Goal: Information Seeking & Learning: Learn about a topic

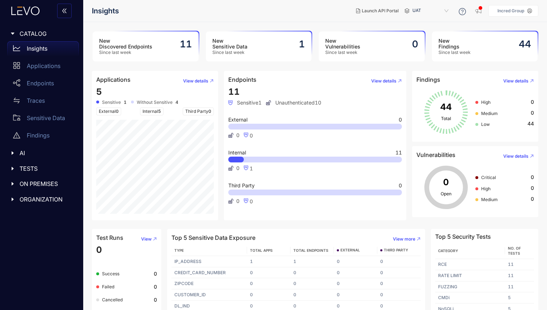
click at [240, 47] on h3 "New Sensitive Data" at bounding box center [229, 44] width 35 height 12
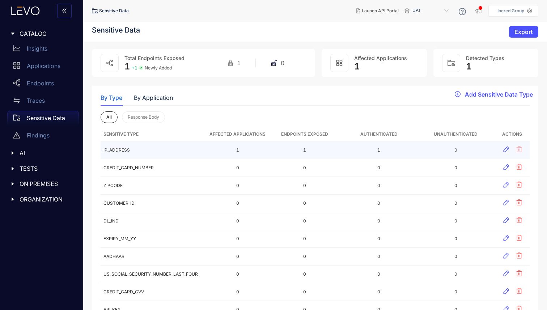
click at [117, 149] on td "IP_ADDRESS" at bounding box center [154, 150] width 106 height 18
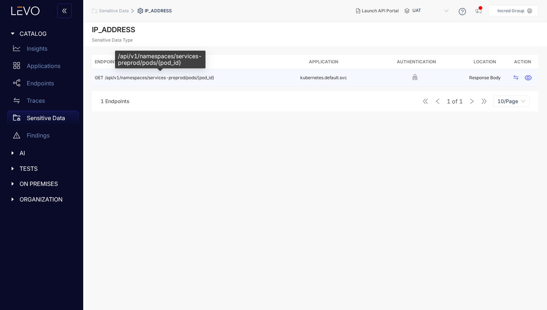
click at [173, 77] on span "/api/v1/namespaces/services-preprod/pods/{pod_id}" at bounding box center [159, 77] width 109 height 5
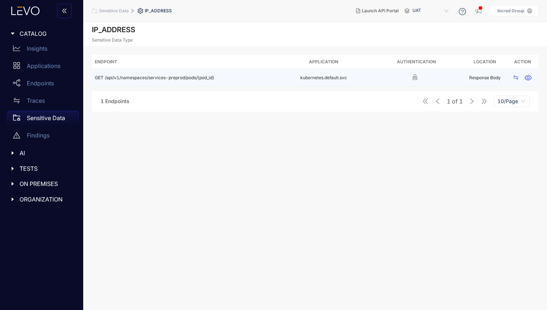
click at [492, 78] on td "Response Body" at bounding box center [485, 78] width 44 height 18
click at [529, 76] on icon "button" at bounding box center [527, 77] width 7 height 7
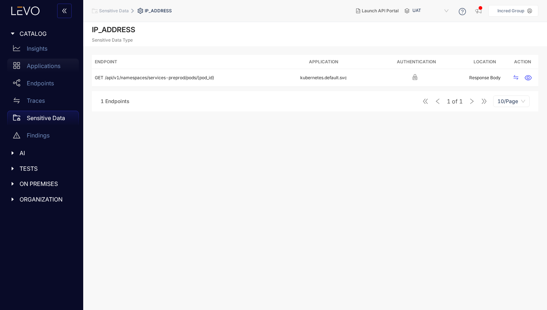
click at [41, 69] on div "Applications" at bounding box center [43, 66] width 72 height 14
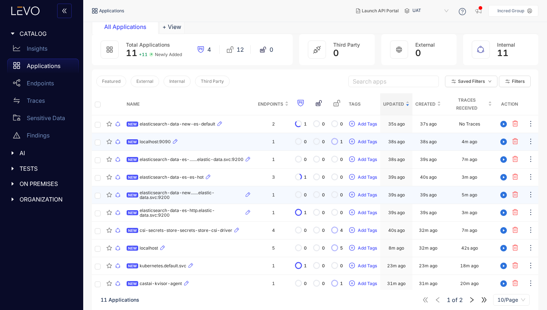
scroll to position [52, 0]
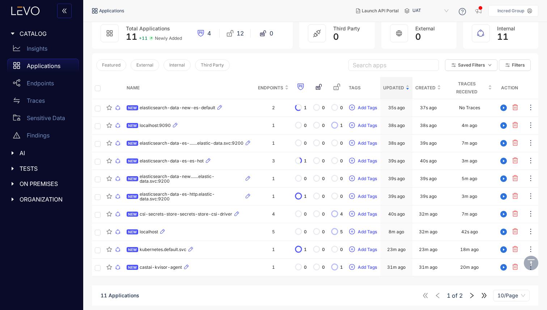
click at [50, 69] on p "Applications" at bounding box center [44, 66] width 34 height 7
click at [42, 51] on p "Insights" at bounding box center [37, 48] width 21 height 7
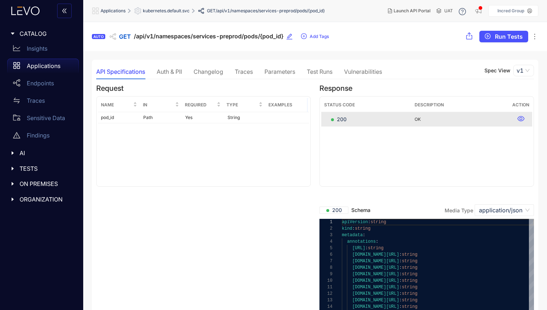
click at [275, 70] on div "Parameters" at bounding box center [279, 71] width 31 height 7
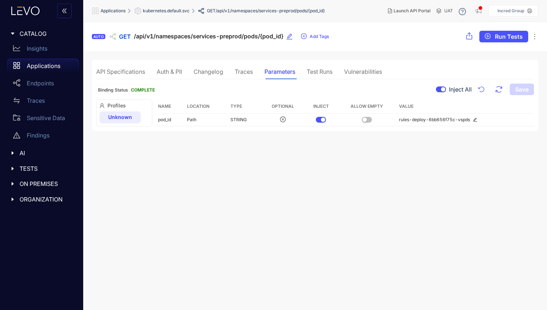
click at [199, 72] on div "Changelog" at bounding box center [208, 71] width 30 height 7
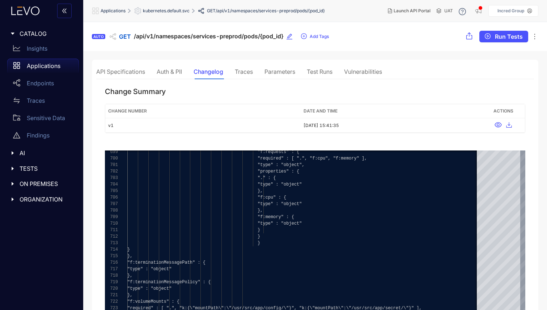
click at [348, 68] on div "Vulnerabilities" at bounding box center [363, 71] width 38 height 7
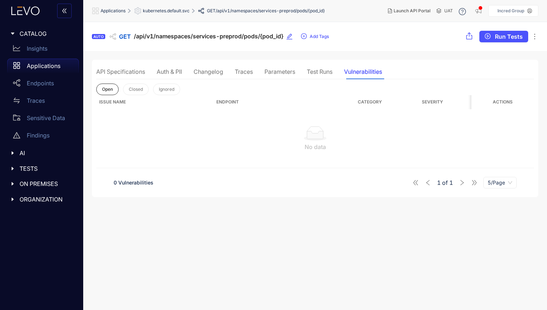
click at [11, 31] on icon "caret-right" at bounding box center [12, 33] width 5 height 5
click at [36, 46] on p "Insights" at bounding box center [37, 48] width 21 height 7
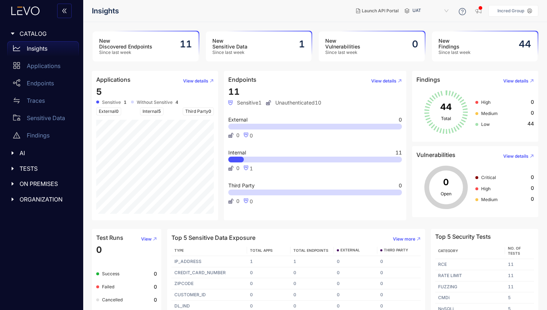
click at [419, 9] on span "UAT" at bounding box center [431, 11] width 38 height 12
click at [423, 21] on div "staging" at bounding box center [434, 23] width 38 height 8
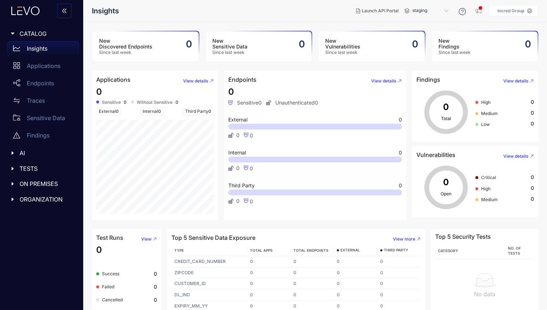
click at [419, 13] on span "staging" at bounding box center [431, 11] width 38 height 12
click at [419, 31] on div "UAT" at bounding box center [434, 32] width 38 height 8
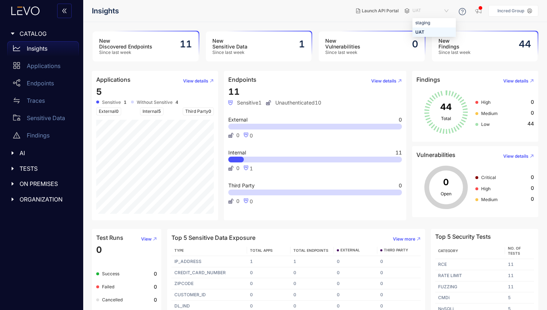
click at [448, 10] on span "UAT" at bounding box center [431, 11] width 38 height 12
click at [479, 9] on icon "button" at bounding box center [478, 10] width 6 height 5
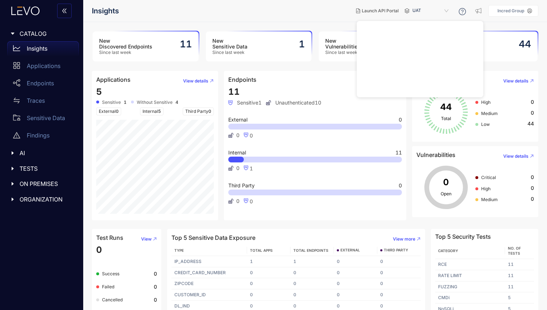
click at [491, 10] on aside "Incred Group" at bounding box center [513, 11] width 50 height 12
click at [462, 10] on icon at bounding box center [462, 12] width 3 height 4
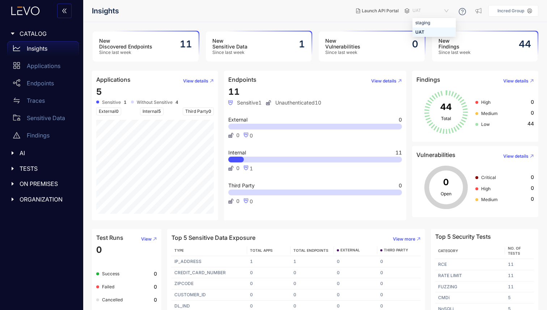
click at [446, 11] on span "UAT" at bounding box center [431, 11] width 38 height 12
click at [469, 47] on h3 "New Findings" at bounding box center [454, 44] width 32 height 12
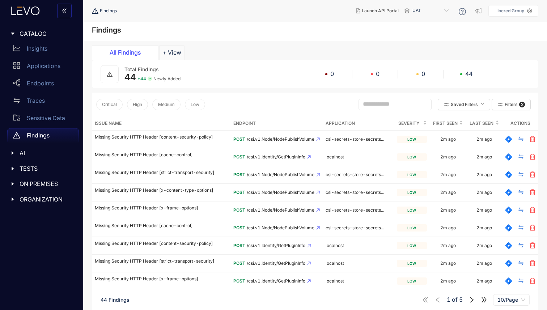
click at [126, 54] on div "All Findings" at bounding box center [125, 52] width 54 height 7
click at [35, 51] on p "Insights" at bounding box center [37, 48] width 21 height 7
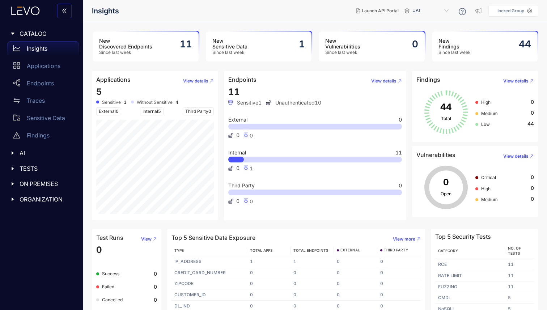
scroll to position [9, 0]
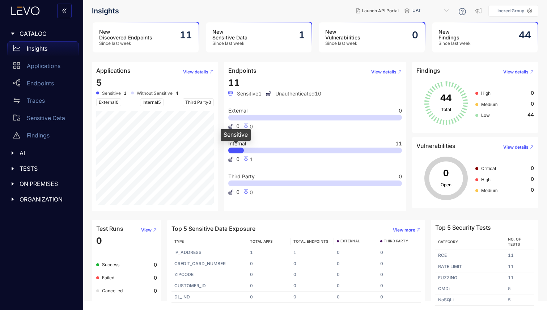
click at [239, 152] on div at bounding box center [236, 151] width 16 height 6
click at [246, 37] on h3 "New Sensitive Data" at bounding box center [229, 35] width 35 height 12
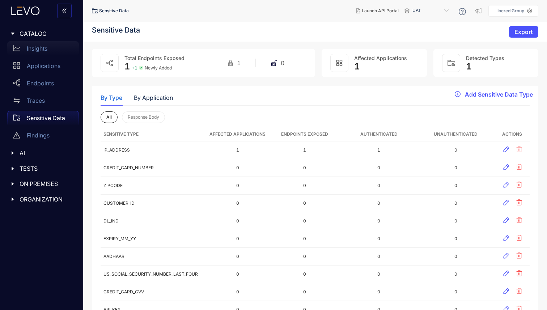
click at [32, 50] on p "Insights" at bounding box center [37, 48] width 21 height 7
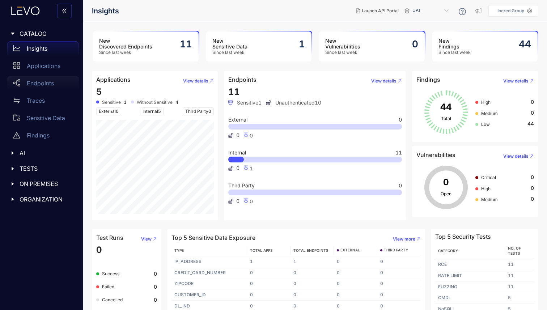
click at [39, 77] on div "Endpoints" at bounding box center [43, 83] width 72 height 14
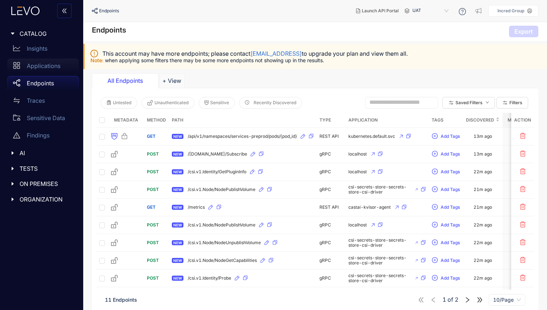
click at [39, 66] on p "Applications" at bounding box center [44, 66] width 34 height 7
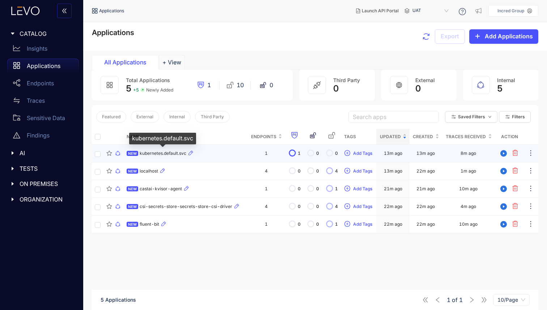
click at [156, 152] on span "kubernetes.default.svc" at bounding box center [163, 153] width 47 height 5
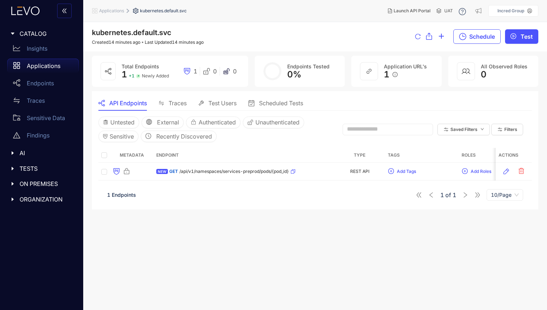
click at [40, 65] on p "Applications" at bounding box center [44, 66] width 34 height 7
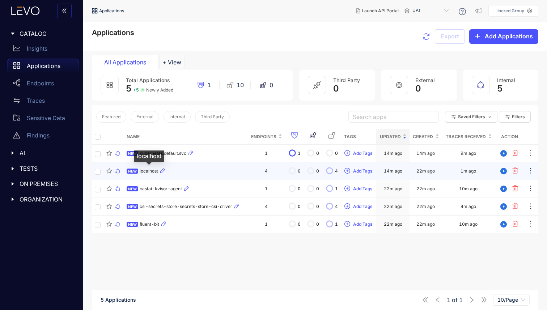
click at [148, 169] on span "localhost" at bounding box center [149, 171] width 18 height 5
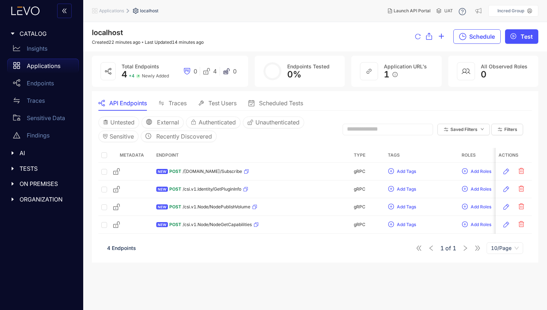
click at [34, 66] on p "Applications" at bounding box center [44, 66] width 34 height 7
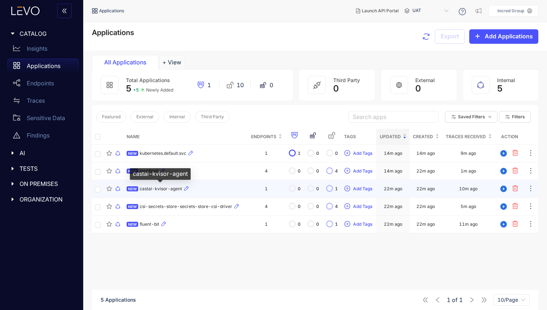
click at [152, 189] on span "castai-kvisor-agent" at bounding box center [161, 188] width 42 height 5
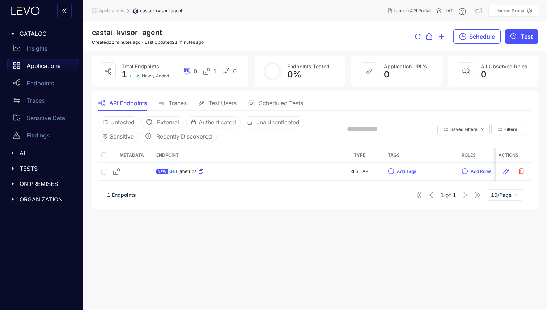
click at [41, 66] on p "Applications" at bounding box center [44, 66] width 34 height 7
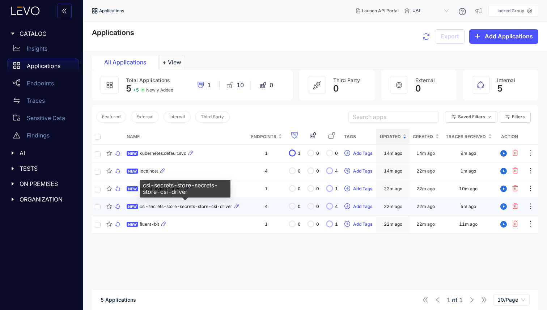
click at [166, 206] on span "csi-secrets-store-secrets-store-csi-driver" at bounding box center [186, 206] width 93 height 5
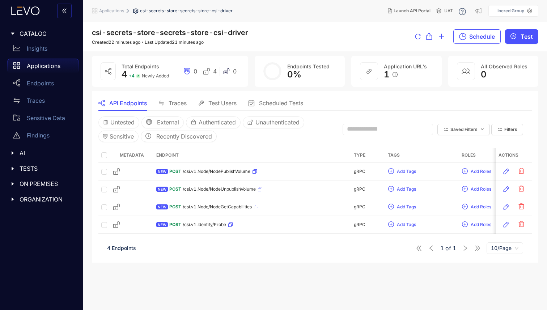
click at [40, 68] on p "Applications" at bounding box center [44, 66] width 34 height 7
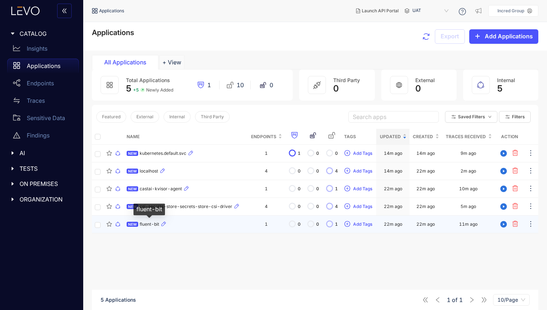
click at [145, 226] on span "fluent-bit" at bounding box center [150, 224] width 20 height 5
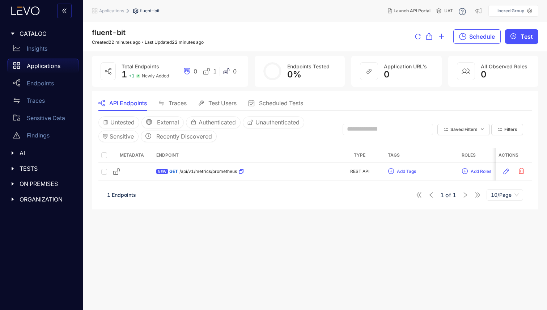
click at [42, 65] on p "Applications" at bounding box center [44, 66] width 34 height 7
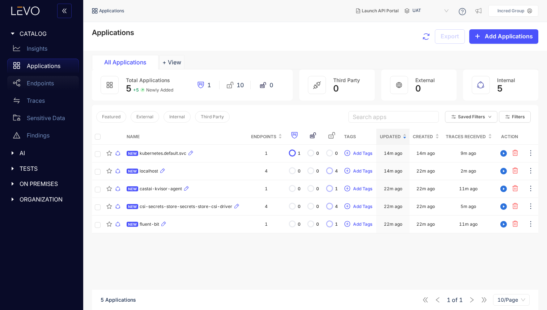
click at [40, 87] on div "Endpoints" at bounding box center [43, 83] width 72 height 14
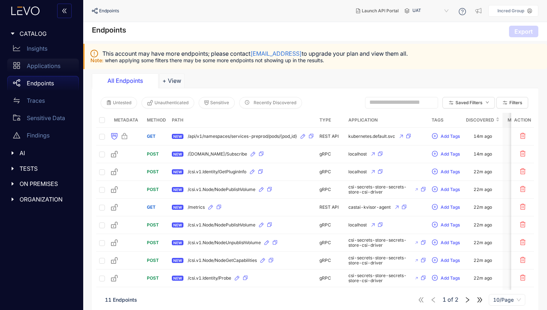
click at [46, 66] on p "Applications" at bounding box center [44, 66] width 34 height 7
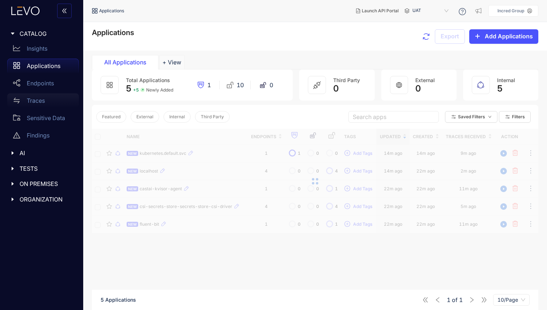
click at [37, 103] on p "Traces" at bounding box center [36, 100] width 18 height 7
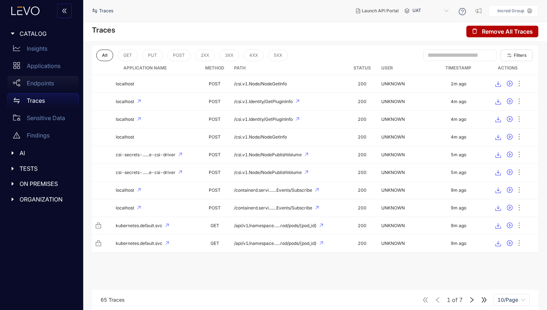
click at [45, 81] on p "Endpoints" at bounding box center [40, 83] width 27 height 7
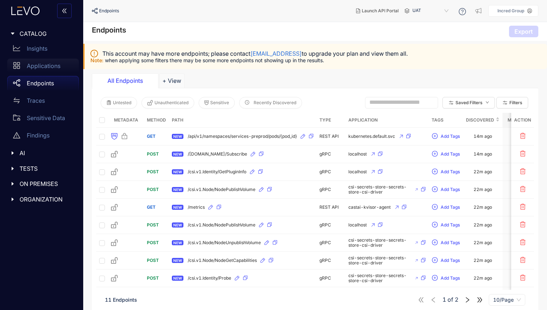
click at [43, 64] on p "Applications" at bounding box center [44, 66] width 34 height 7
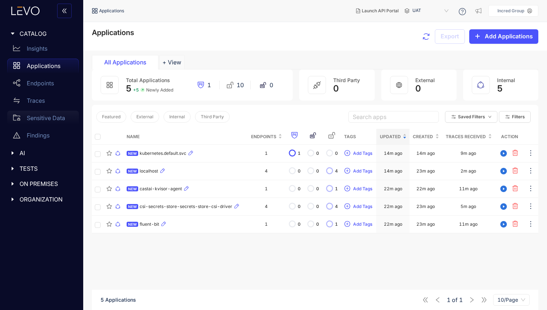
click at [48, 124] on div "Sensitive Data" at bounding box center [43, 118] width 72 height 14
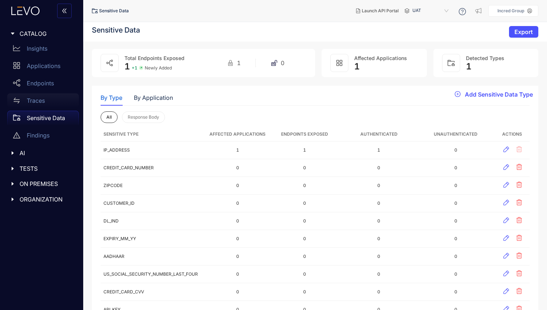
click at [43, 105] on div "Traces" at bounding box center [43, 100] width 72 height 14
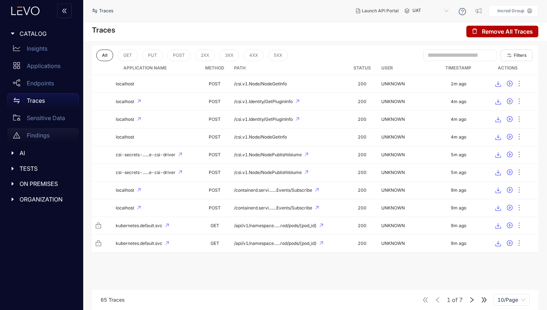
click at [43, 130] on div "Findings" at bounding box center [43, 135] width 72 height 14
